Goal: Submit feedback/report problem: Submit feedback/report problem

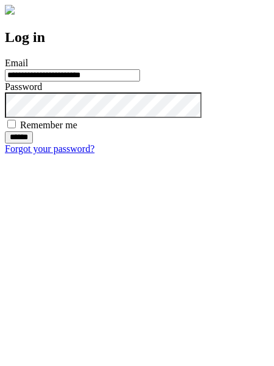
type input "**********"
click at [33, 144] on input "******" at bounding box center [19, 137] width 28 height 12
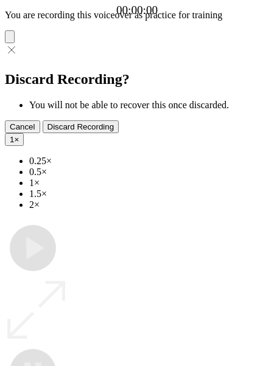
type input "**********"
